Goal: Task Accomplishment & Management: Complete application form

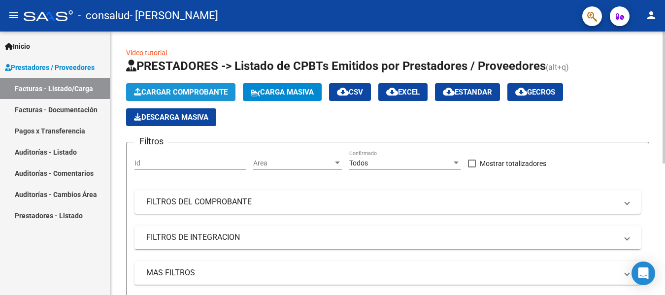
click at [199, 90] on span "Cargar Comprobante" at bounding box center [181, 92] width 94 height 9
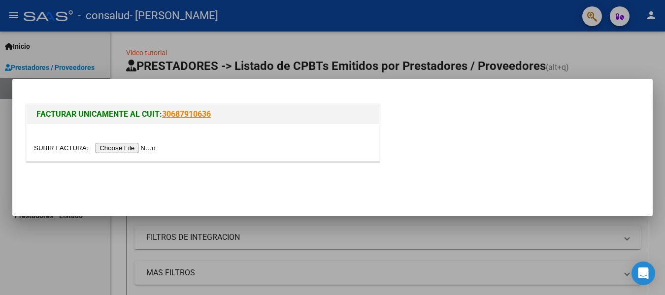
click at [147, 149] on input "file" at bounding box center [96, 148] width 125 height 10
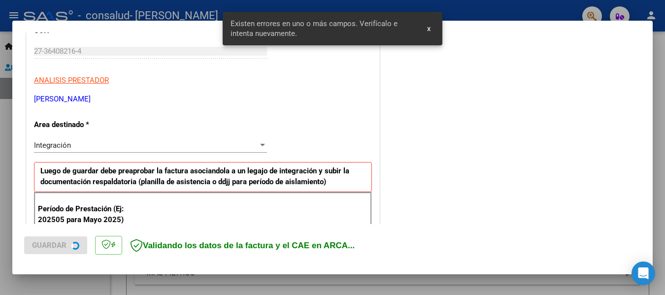
scroll to position [229, 0]
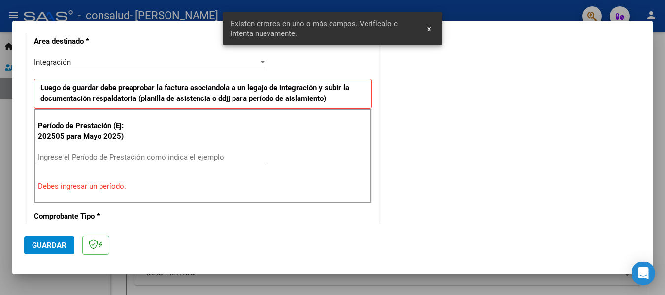
click at [110, 161] on input "Ingrese el Período de Prestación como indica el ejemplo" at bounding box center [152, 157] width 228 height 9
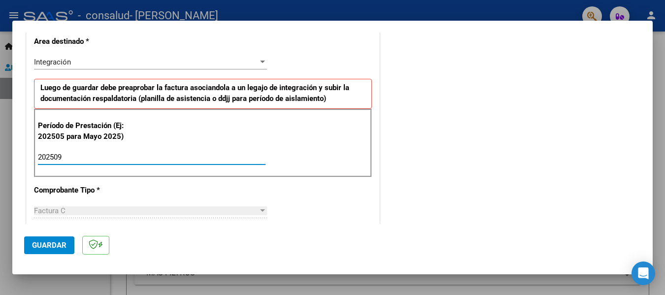
type input "202509"
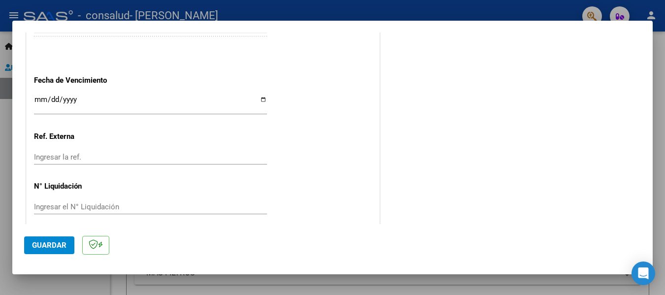
scroll to position [675, 0]
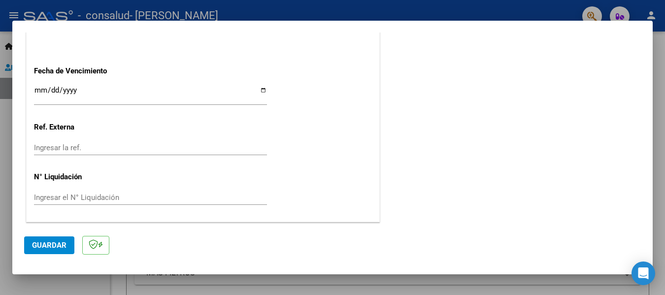
click at [62, 242] on span "Guardar" at bounding box center [49, 245] width 34 height 9
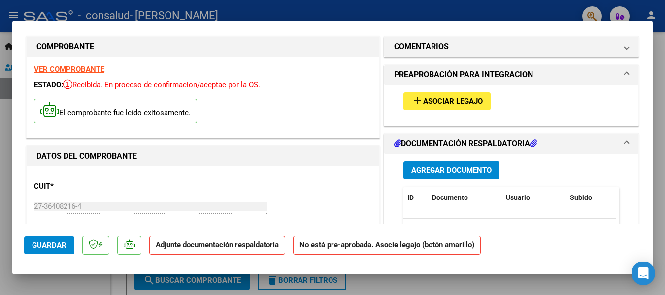
scroll to position [0, 0]
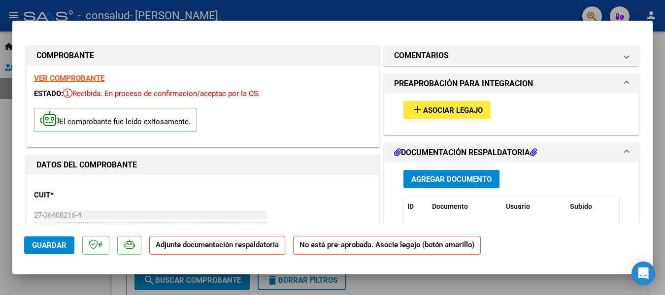
click at [456, 176] on span "Agregar Documento" at bounding box center [451, 179] width 80 height 9
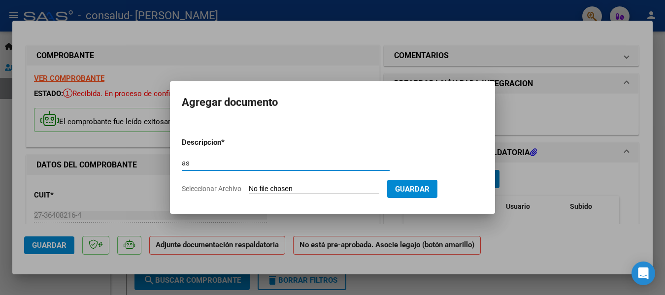
type input "a"
type input "planilla asistencia"
click at [312, 188] on input "Seleccionar Archivo" at bounding box center [314, 189] width 131 height 9
type input "C:\fakepath\asistsept.pdf"
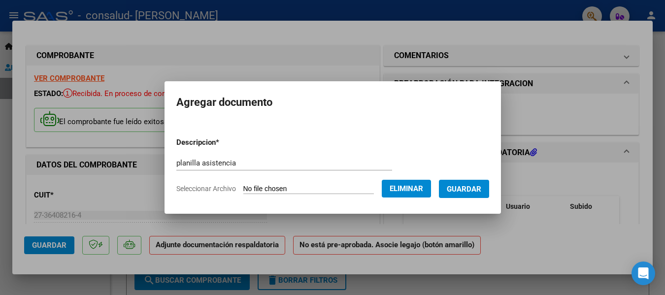
click at [472, 184] on span "Guardar" at bounding box center [464, 188] width 34 height 9
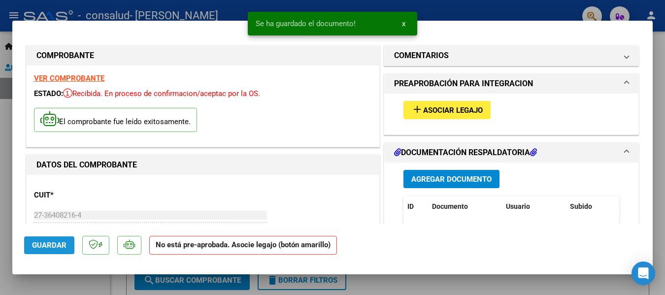
click at [49, 247] on span "Guardar" at bounding box center [49, 245] width 34 height 9
click at [434, 111] on span "Asociar Legajo" at bounding box center [453, 110] width 60 height 9
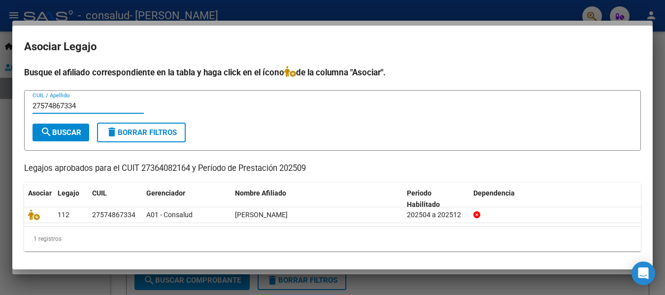
type input "27574867334"
click at [77, 130] on span "search Buscar" at bounding box center [60, 132] width 41 height 9
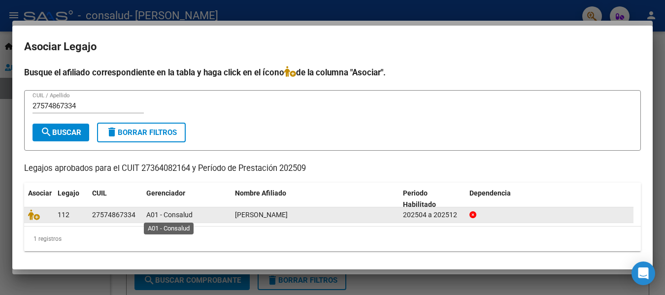
click at [147, 219] on span "A01 - Consalud" at bounding box center [169, 215] width 46 height 8
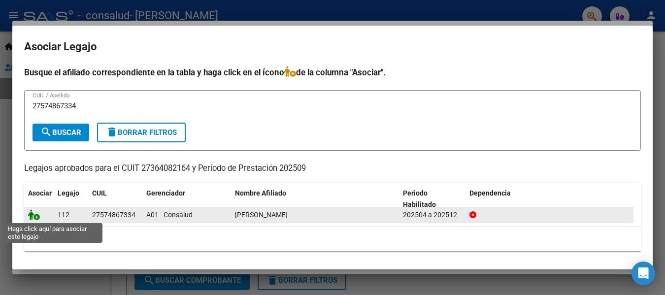
click at [35, 215] on icon at bounding box center [34, 214] width 12 height 11
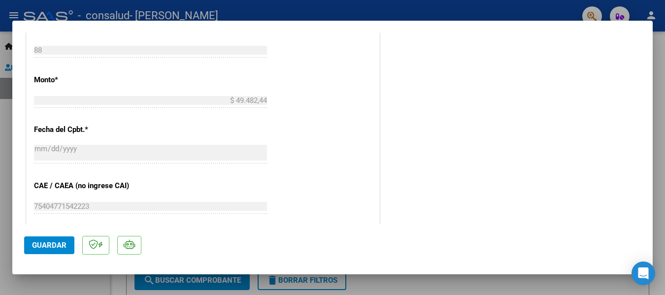
scroll to position [521, 0]
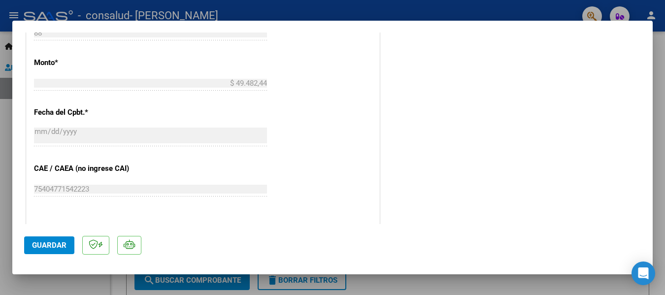
click at [43, 247] on span "Guardar" at bounding box center [49, 245] width 34 height 9
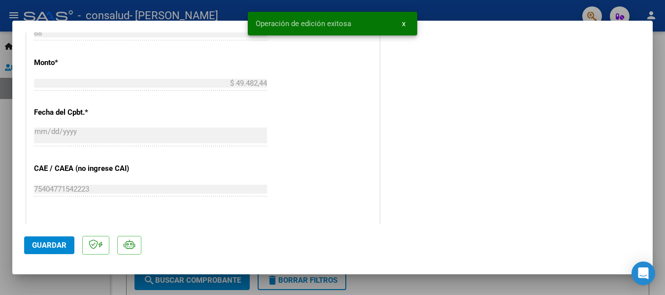
click at [5, 167] on div at bounding box center [332, 147] width 665 height 295
type input "$ 0,00"
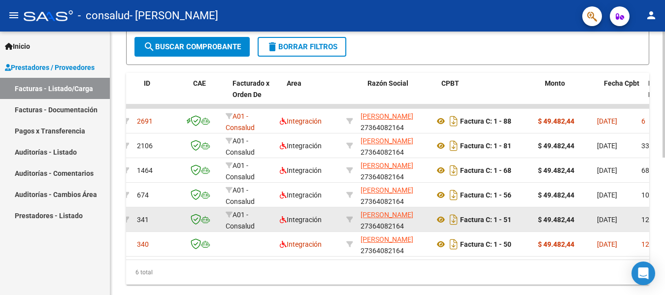
scroll to position [0, 52]
